Goal: Check status: Check status

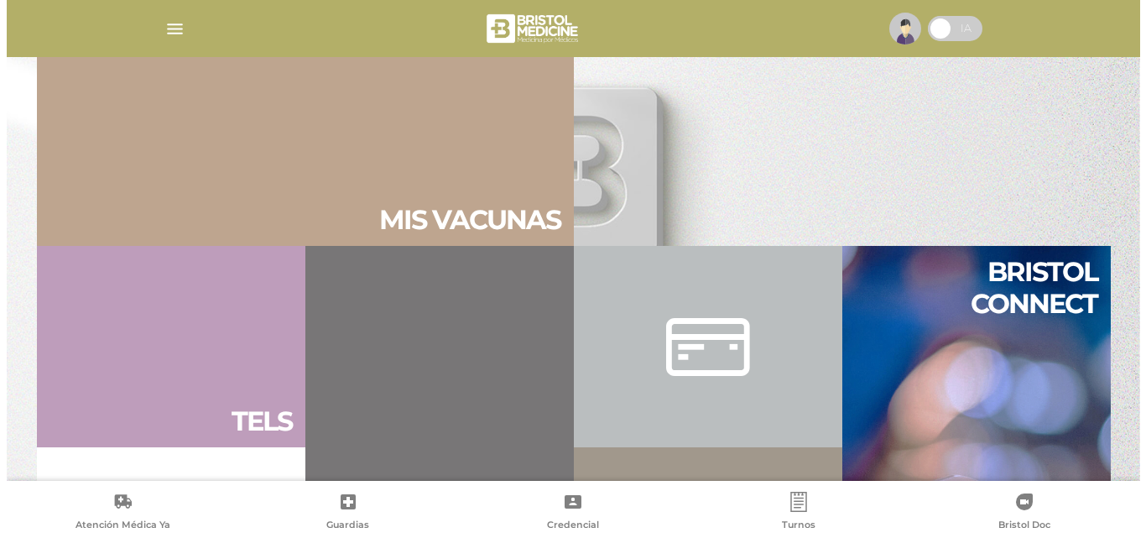
scroll to position [168, 0]
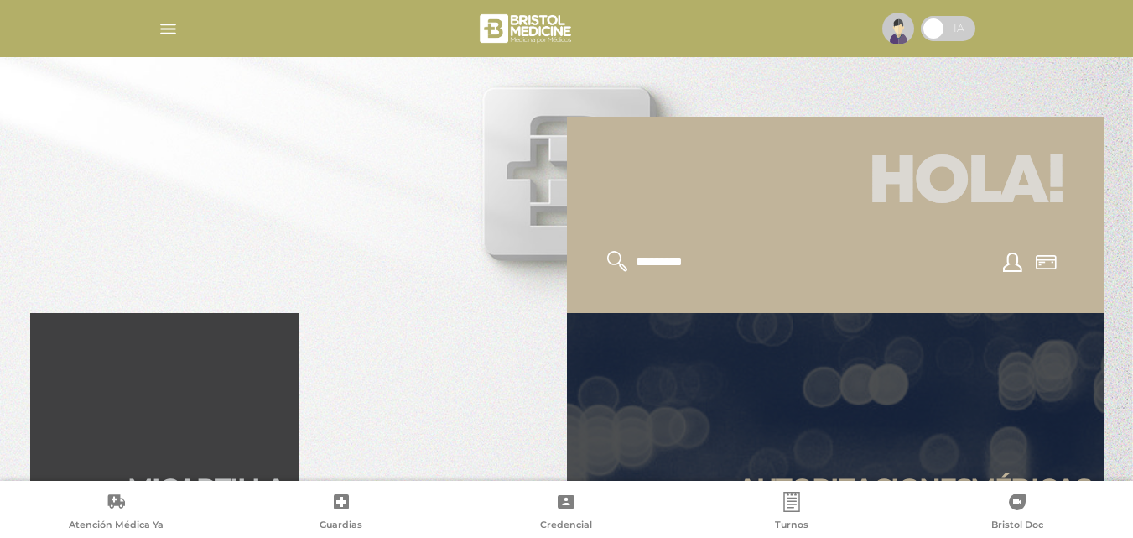
click at [166, 26] on img "button" at bounding box center [168, 28] width 21 height 21
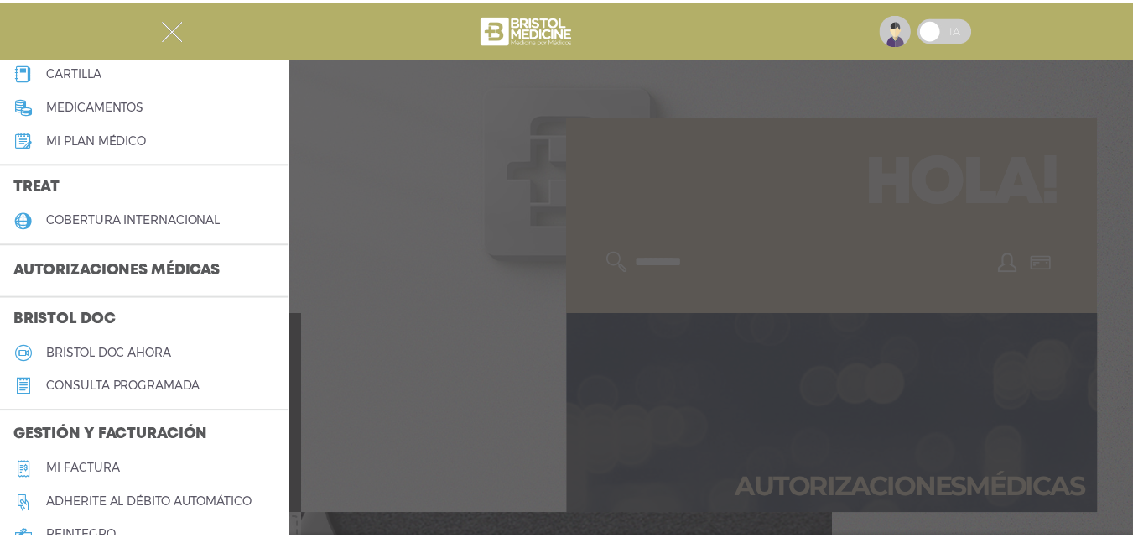
scroll to position [252, 0]
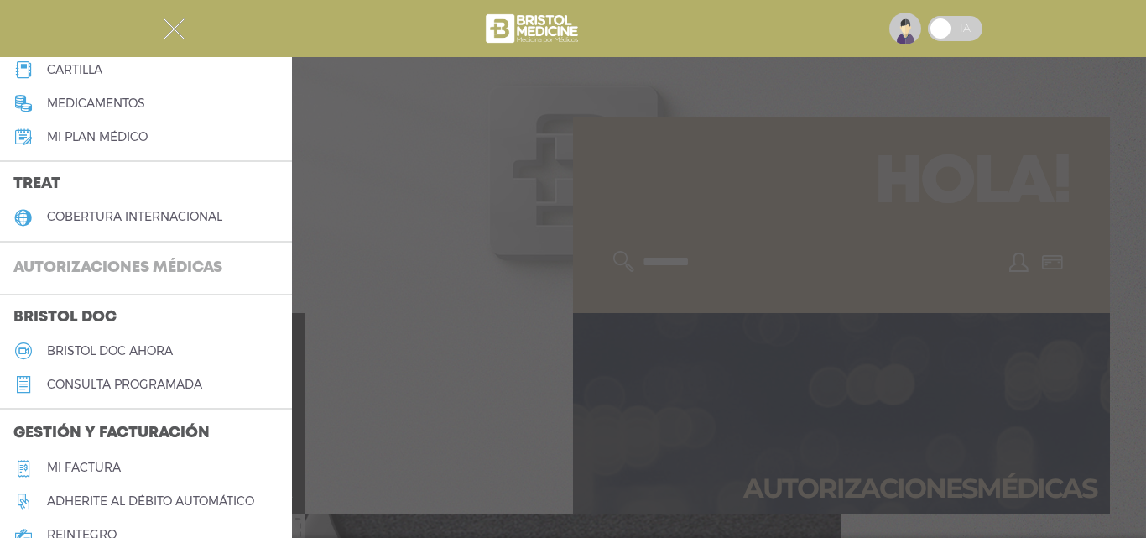
click at [136, 263] on h3 "Autorizaciones médicas" at bounding box center [118, 269] width 236 height 32
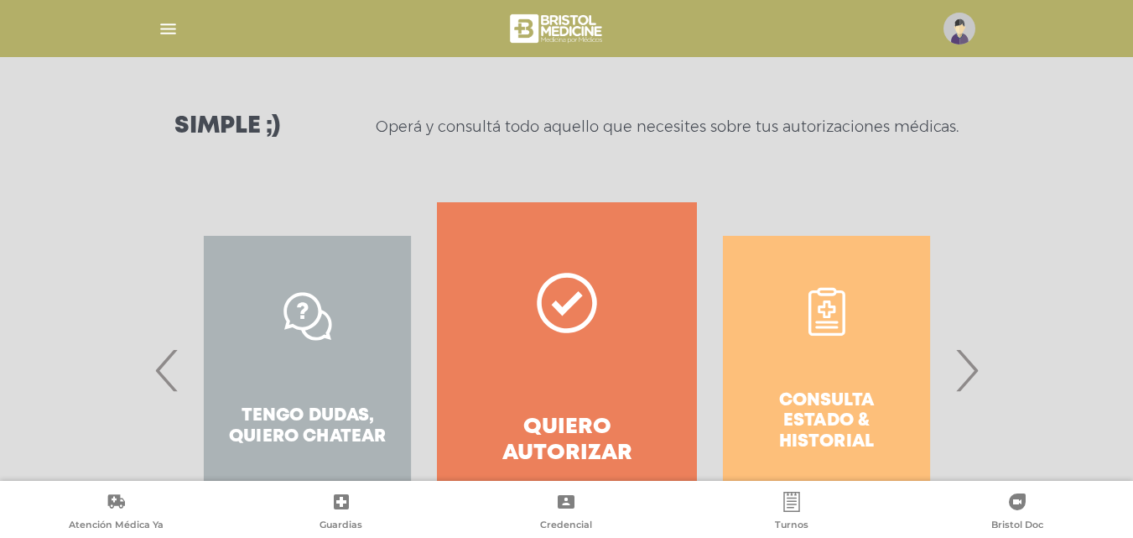
scroll to position [252, 0]
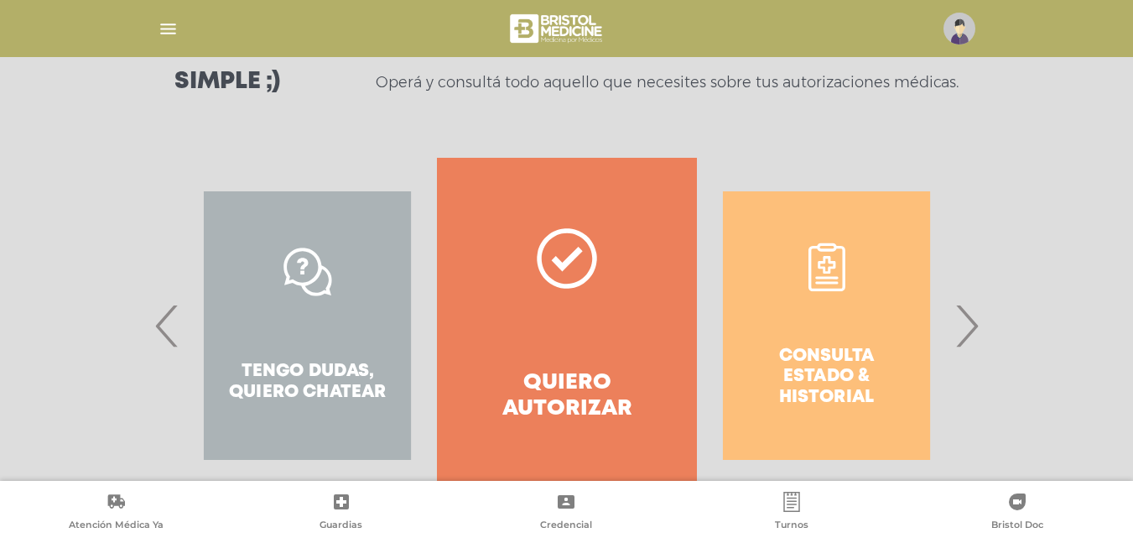
click at [974, 319] on span "›" at bounding box center [967, 325] width 33 height 91
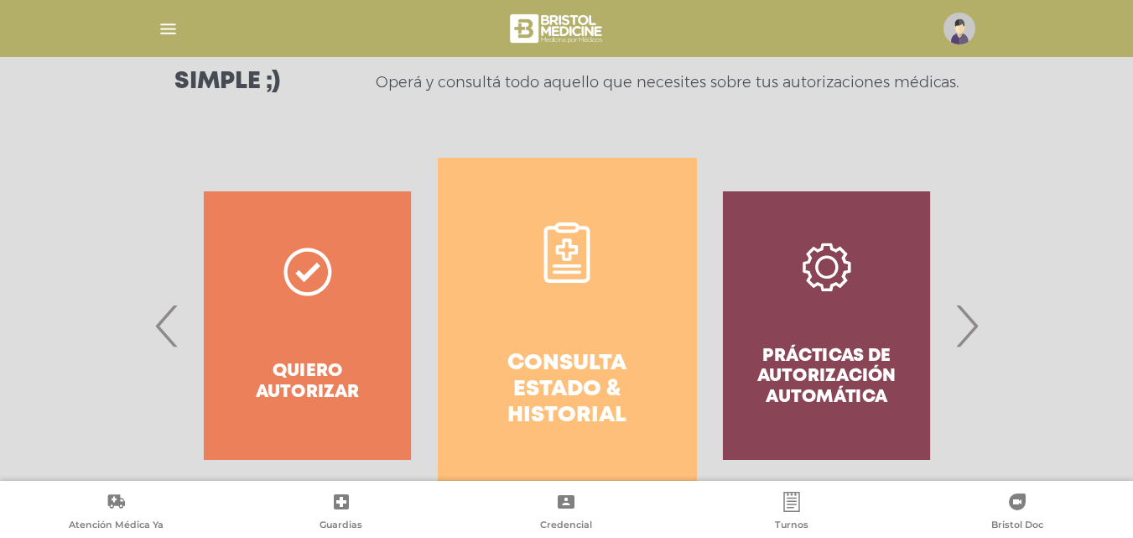
click at [602, 358] on h4 "Consulta estado & historial" at bounding box center [567, 390] width 199 height 79
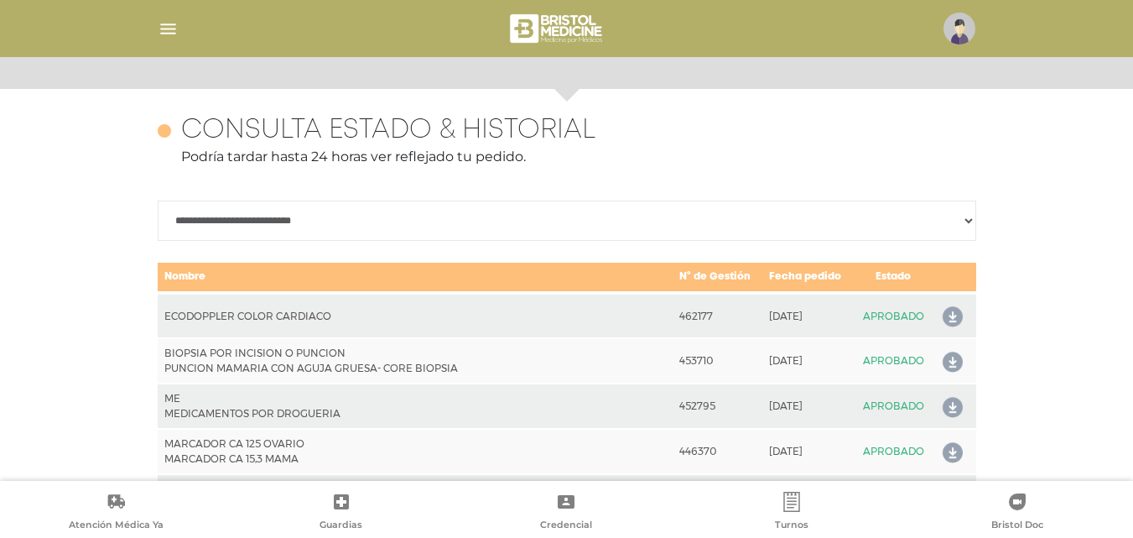
scroll to position [745, 0]
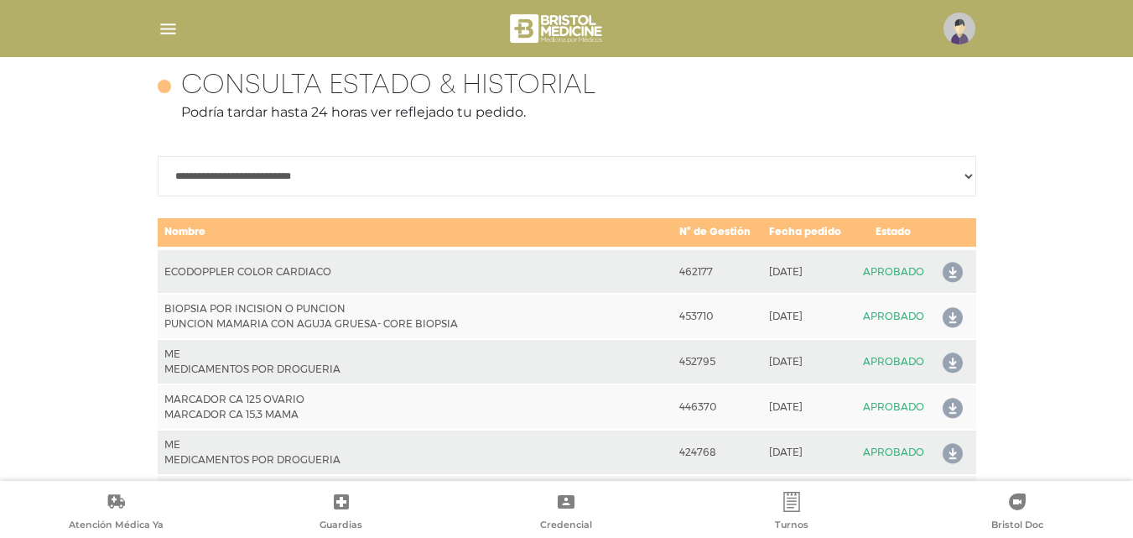
click at [952, 263] on icon at bounding box center [949, 272] width 27 height 27
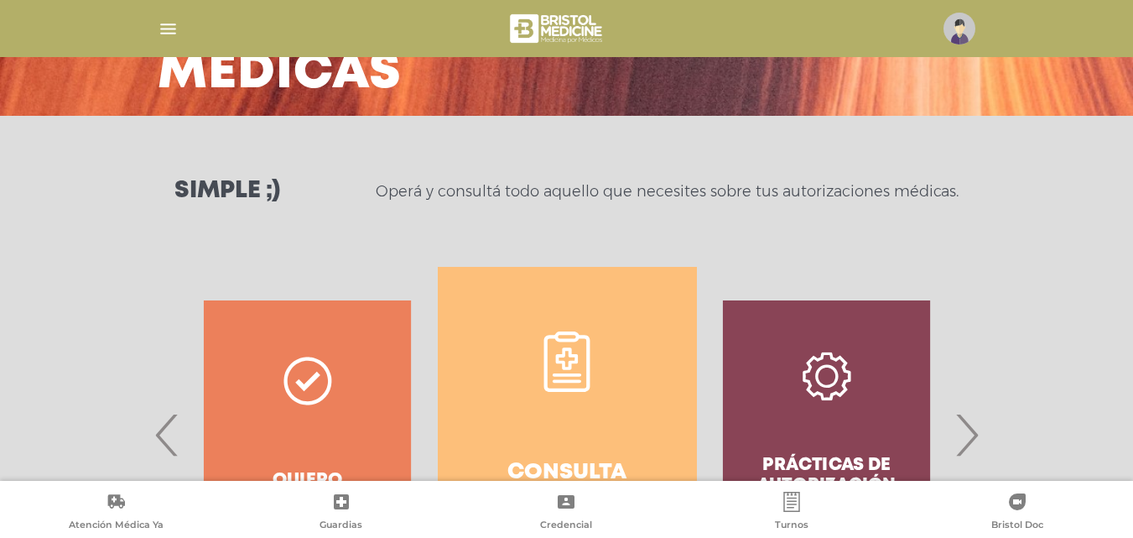
scroll to position [0, 0]
